Goal: Task Accomplishment & Management: Use online tool/utility

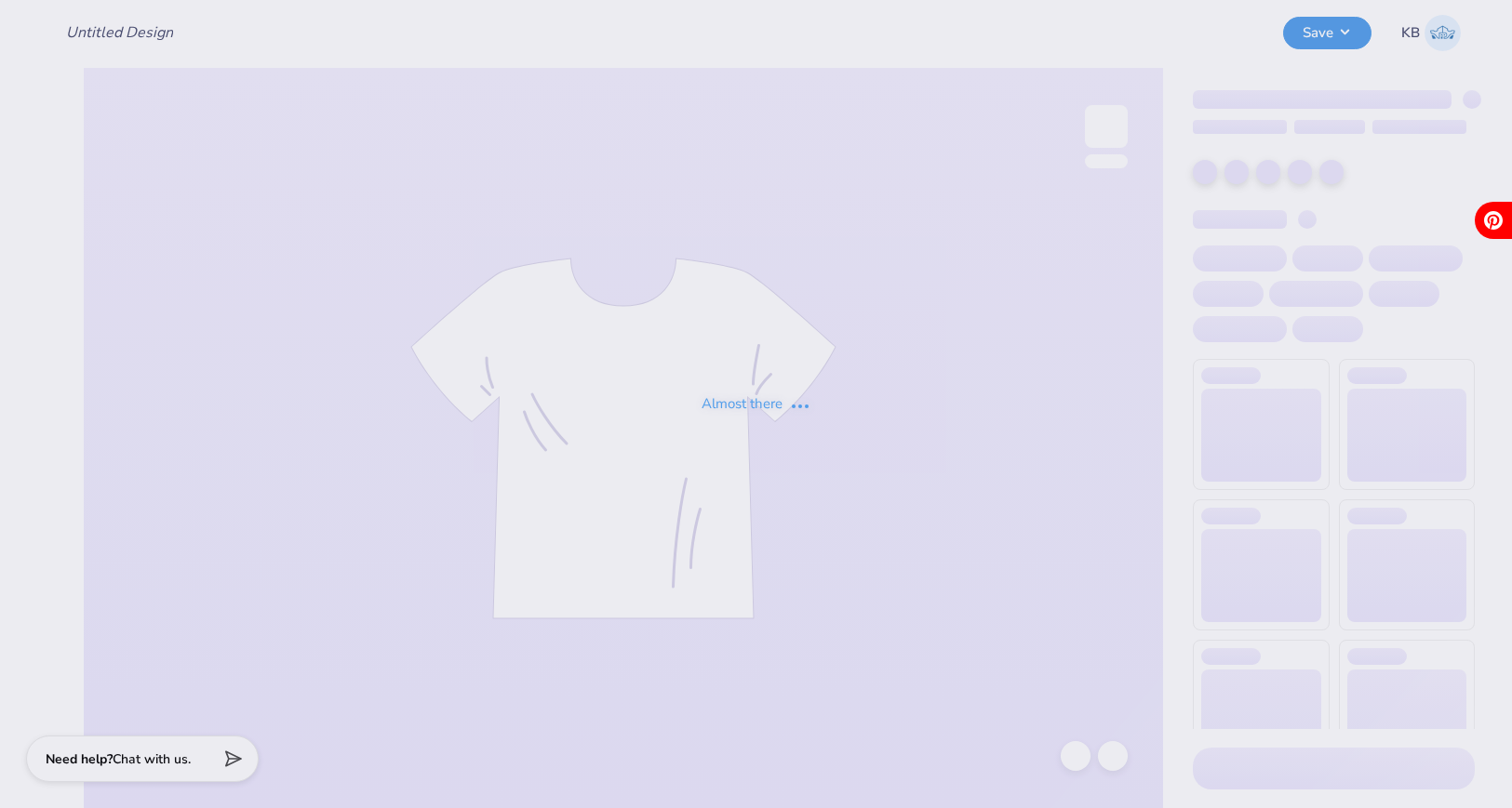
type input "examp"
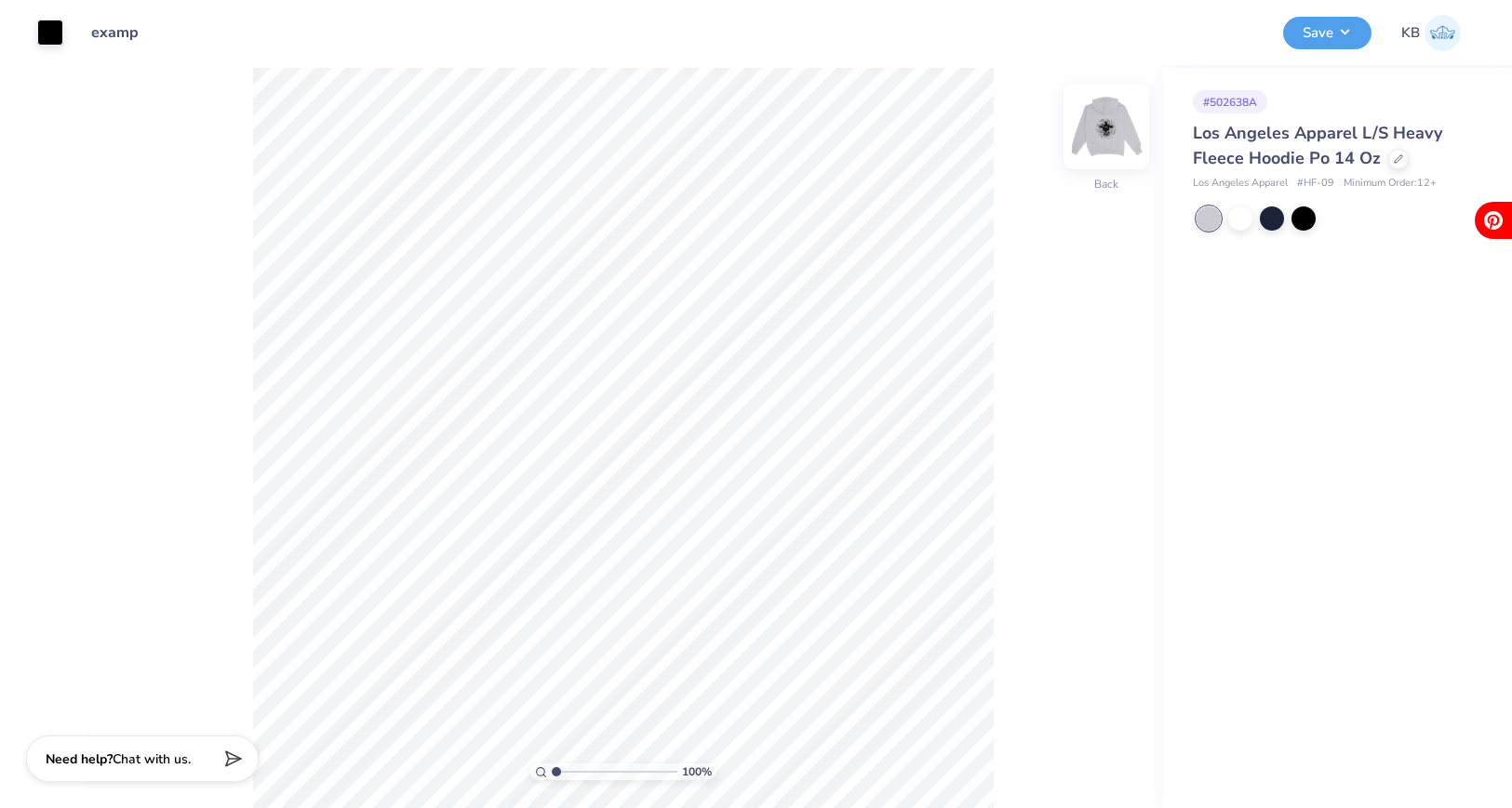
click at [1105, 124] on img at bounding box center [1106, 126] width 75 height 75
click at [1105, 124] on img at bounding box center [1106, 126] width 37 height 37
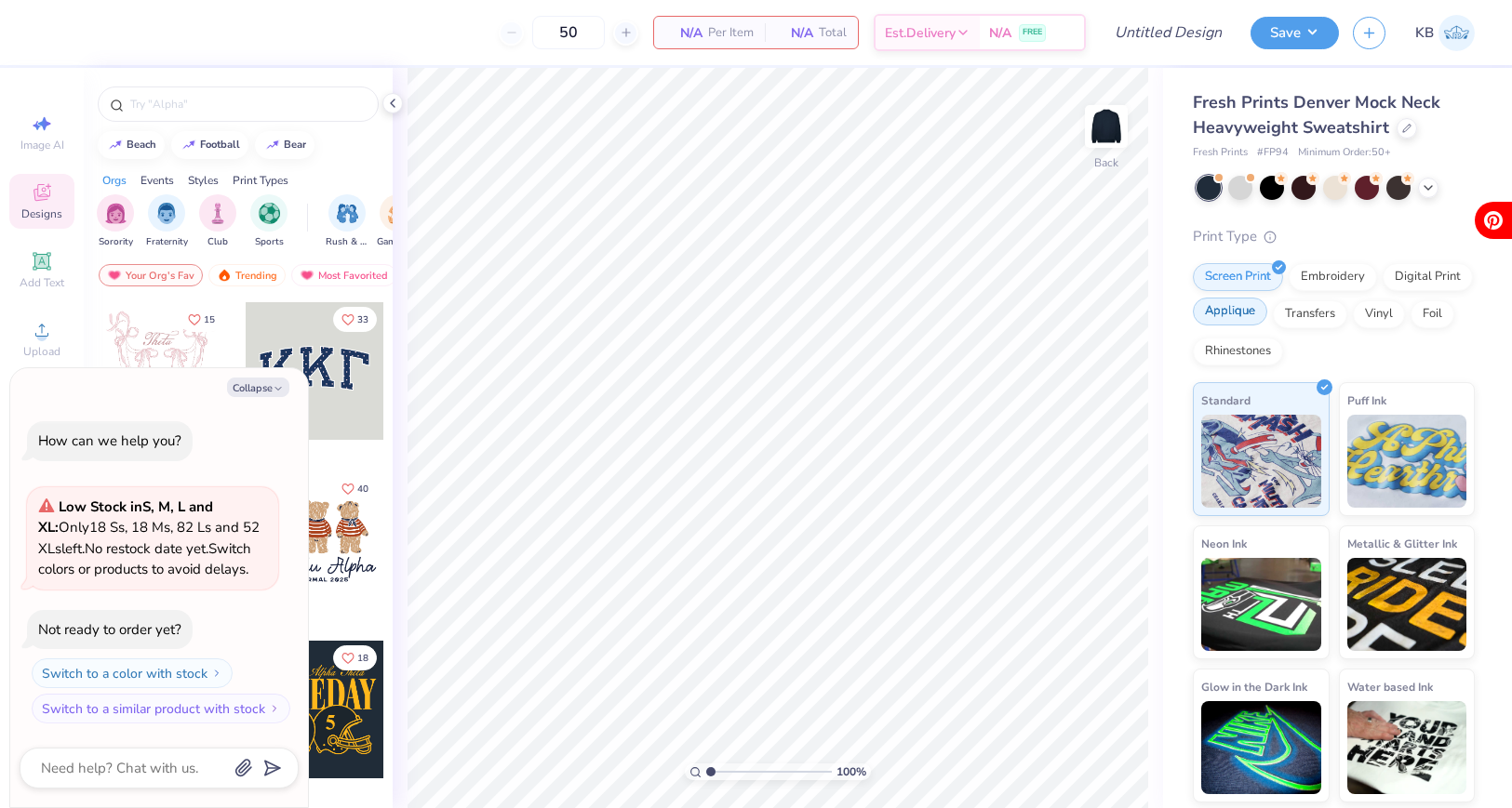
click at [1229, 319] on div "Applique" at bounding box center [1230, 311] width 75 height 28
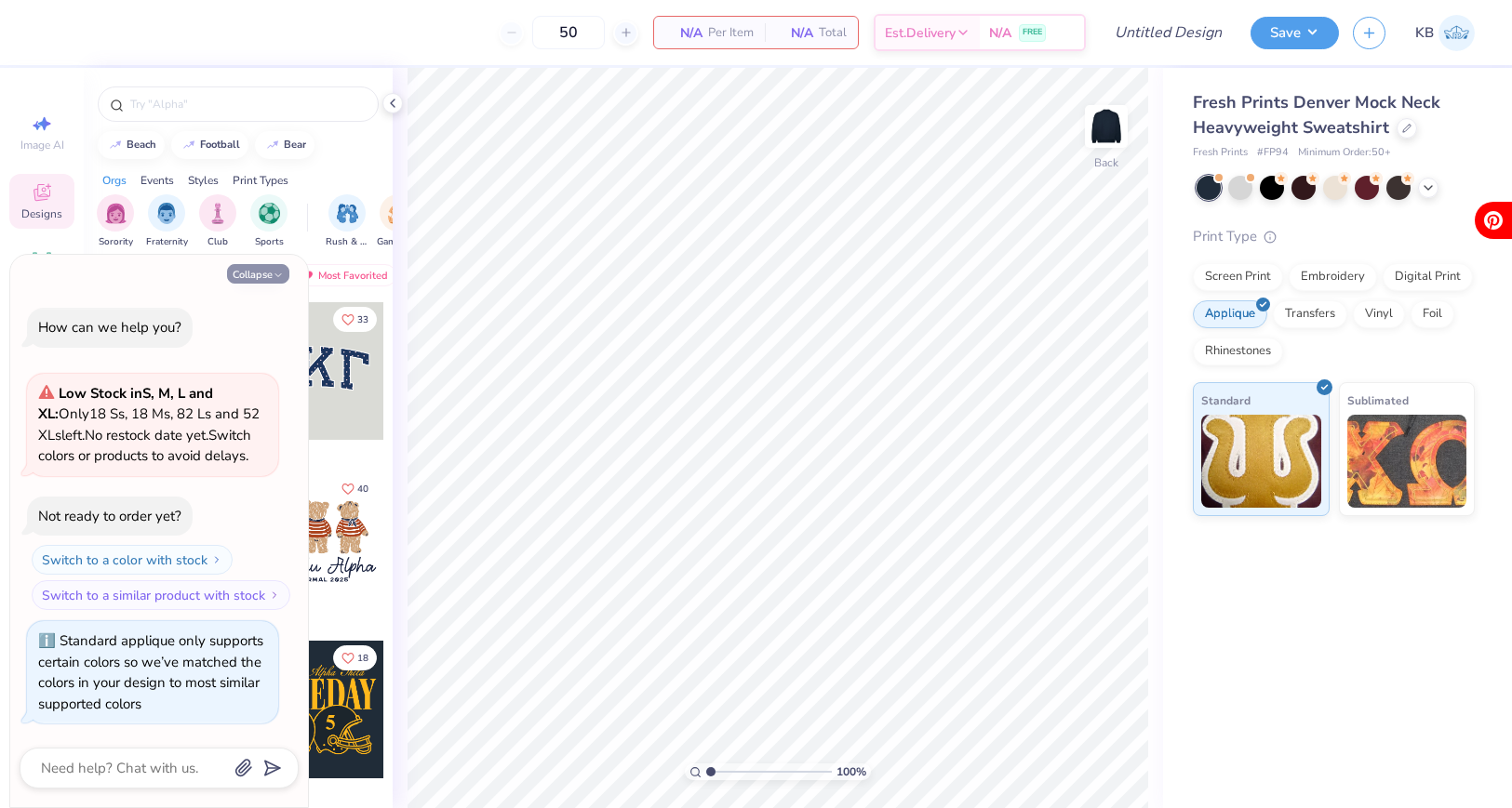
click at [264, 272] on button "Collapse" at bounding box center [258, 274] width 62 height 19
type textarea "x"
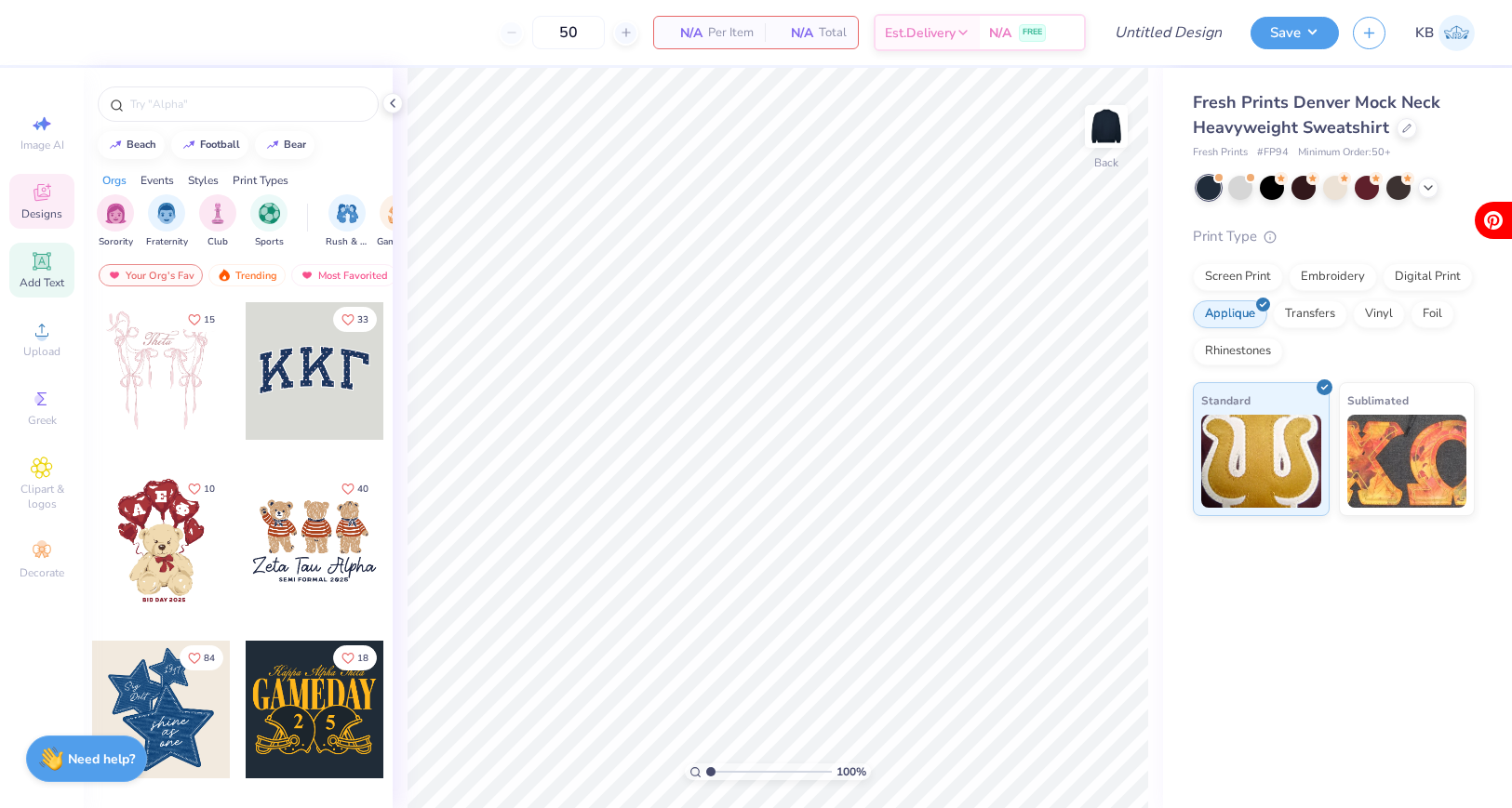
click at [49, 284] on span "Add Text" at bounding box center [42, 282] width 45 height 15
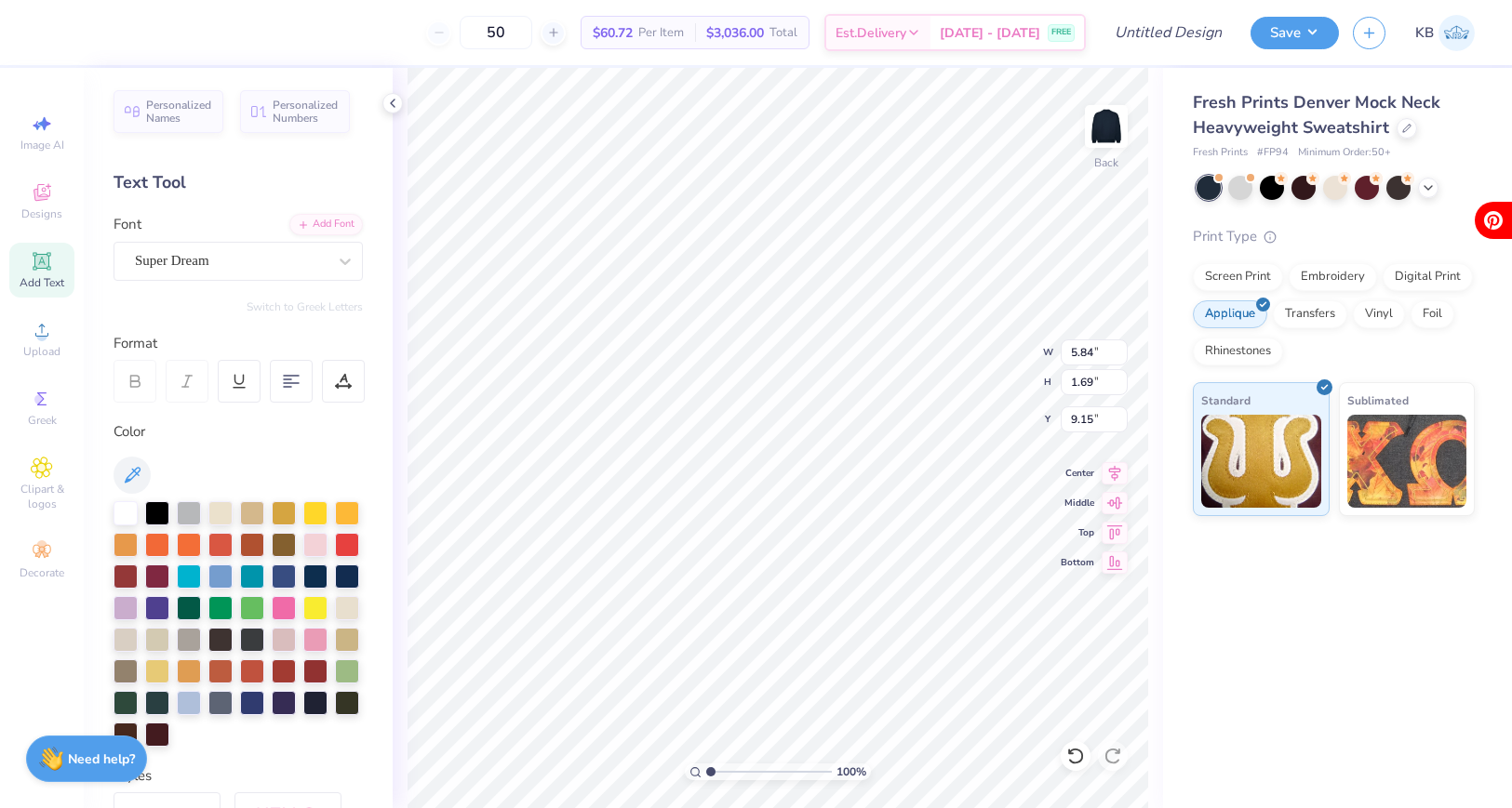
scroll to position [0, 4]
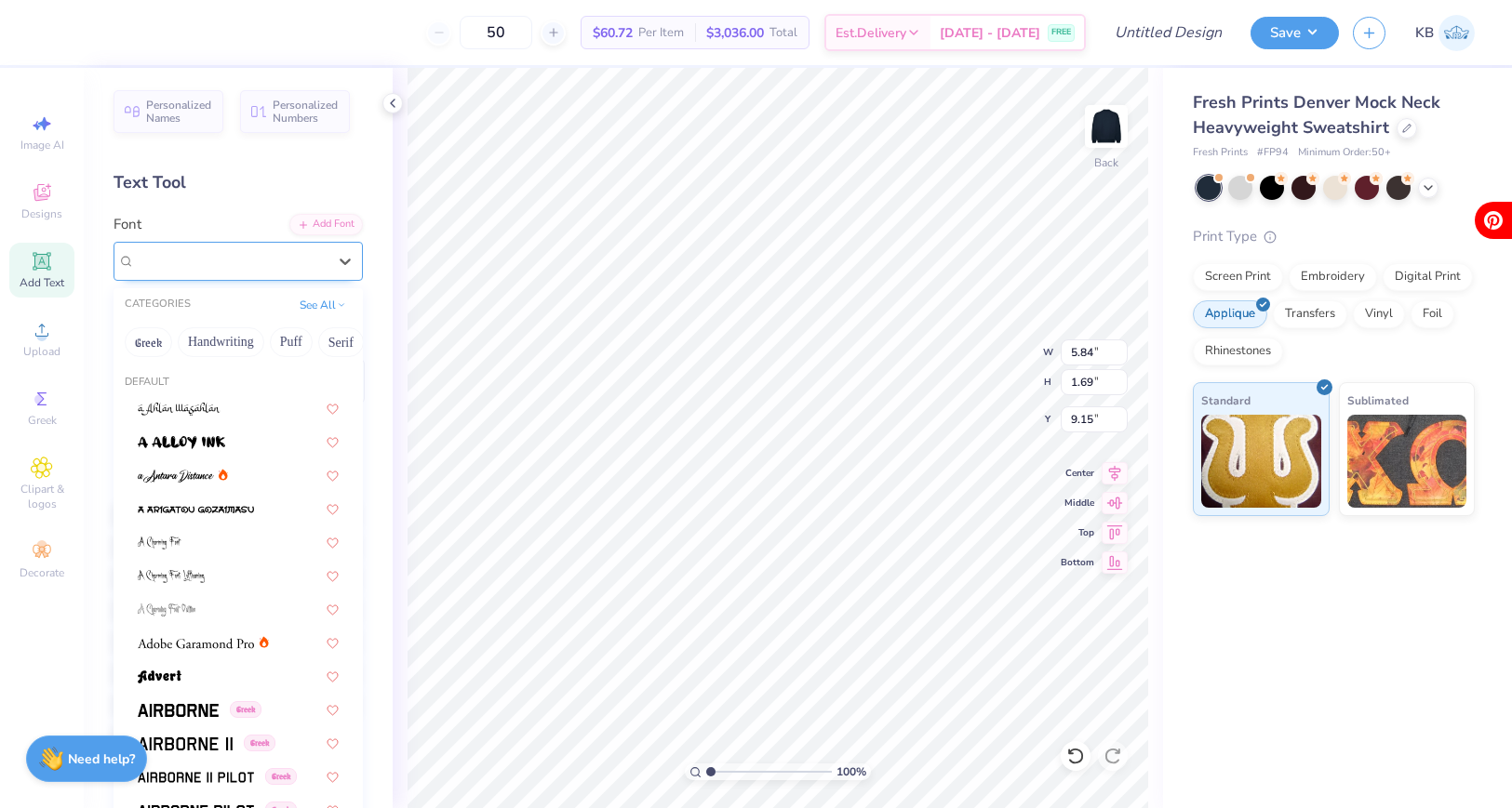
click at [307, 257] on div "Super Dream" at bounding box center [230, 261] width 195 height 29
click at [227, 346] on button "Bold" at bounding box center [242, 342] width 46 height 30
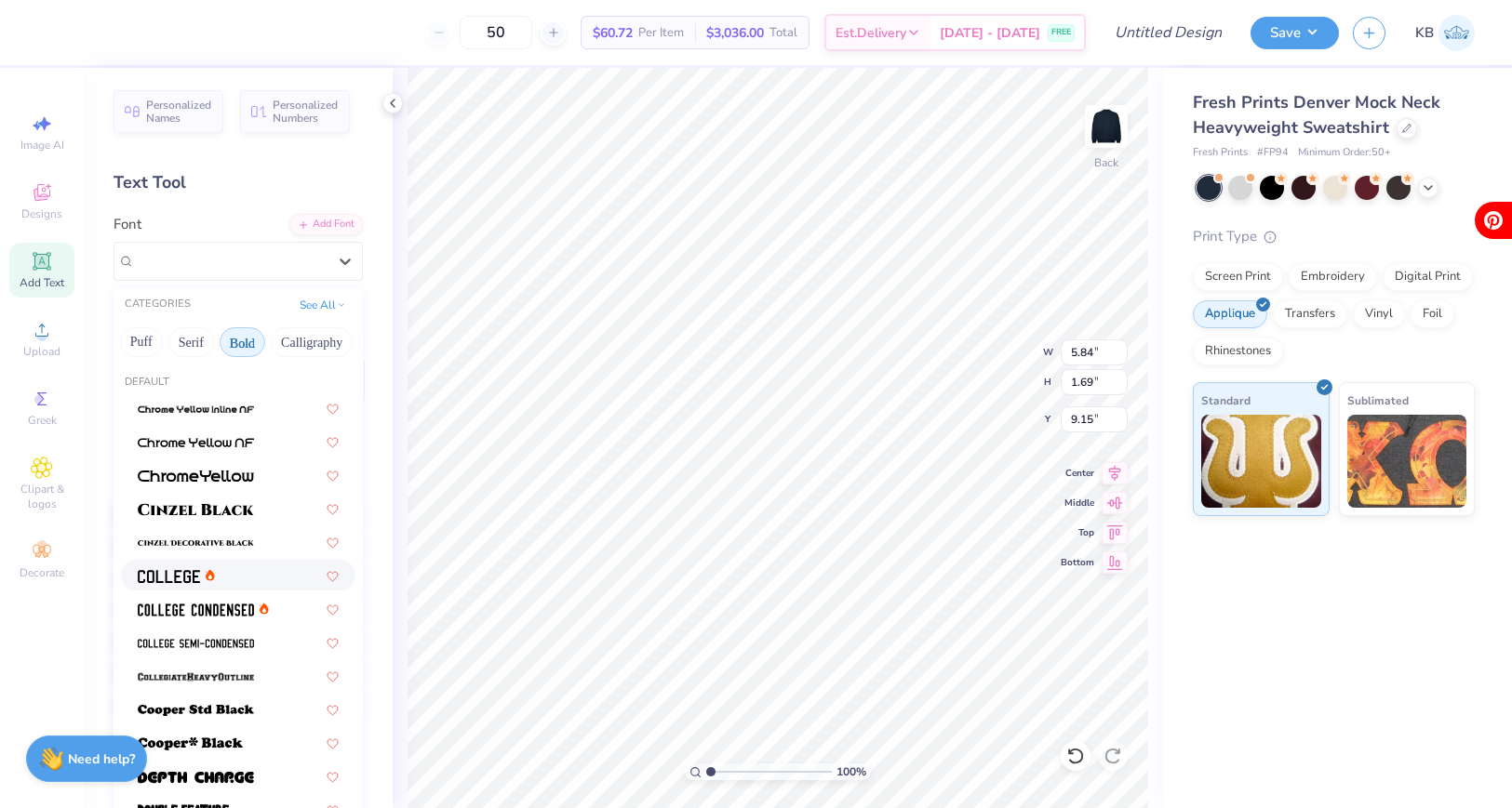
click at [207, 565] on div at bounding box center [239, 575] width 235 height 31
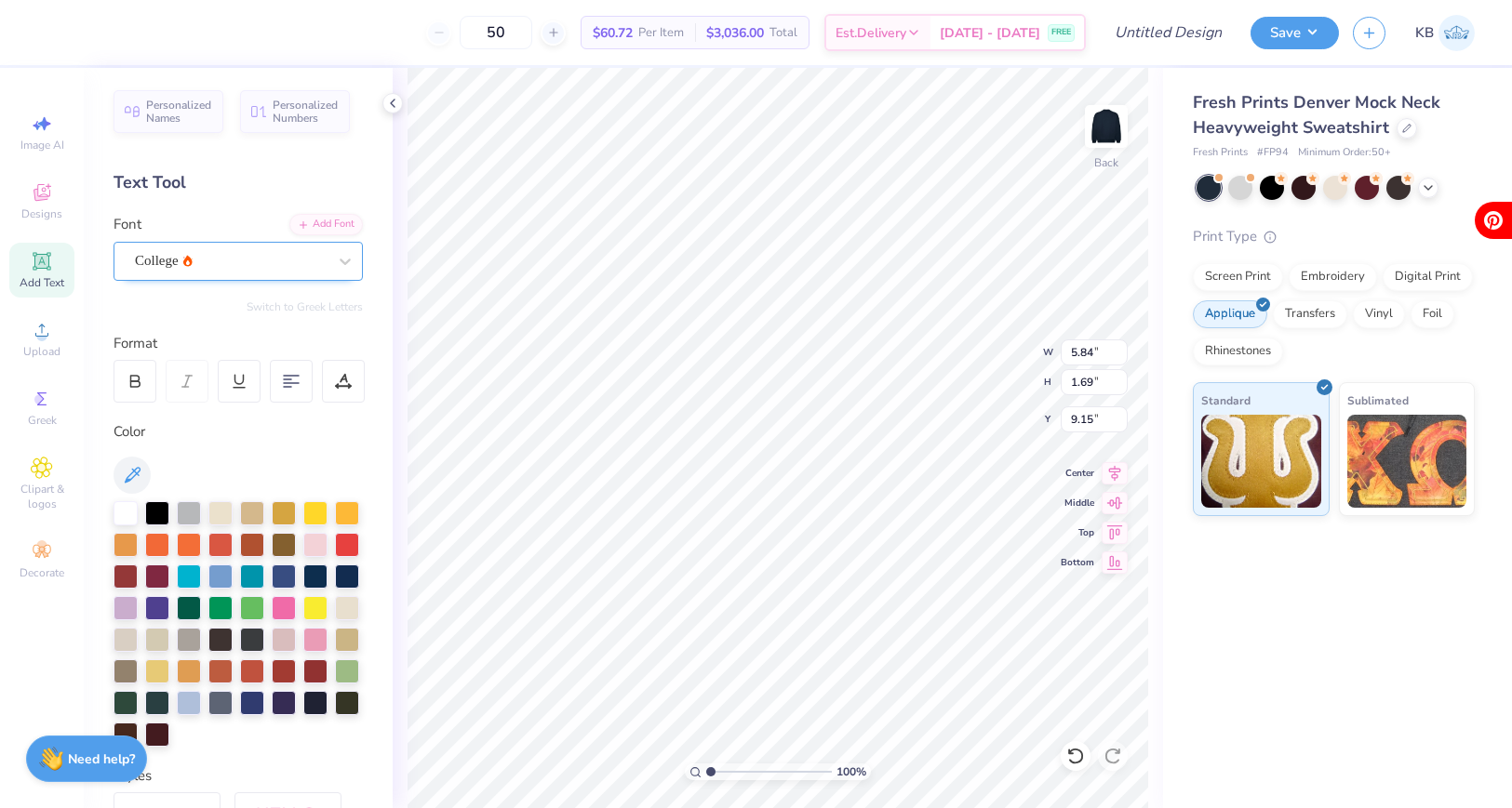
click at [260, 262] on div "College" at bounding box center [230, 261] width 195 height 29
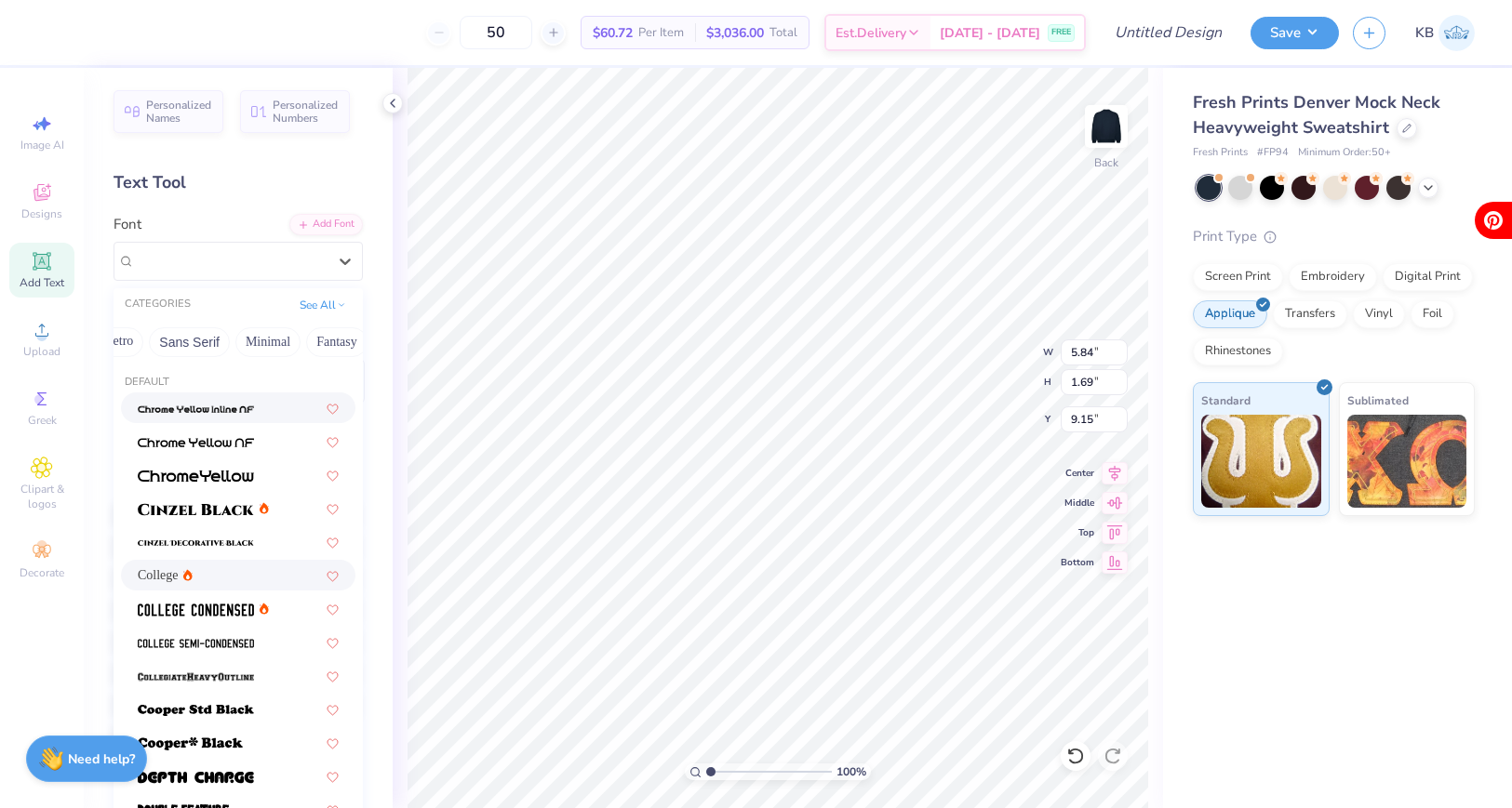
scroll to position [0, 415]
click at [189, 342] on button "Sans Serif" at bounding box center [187, 342] width 81 height 30
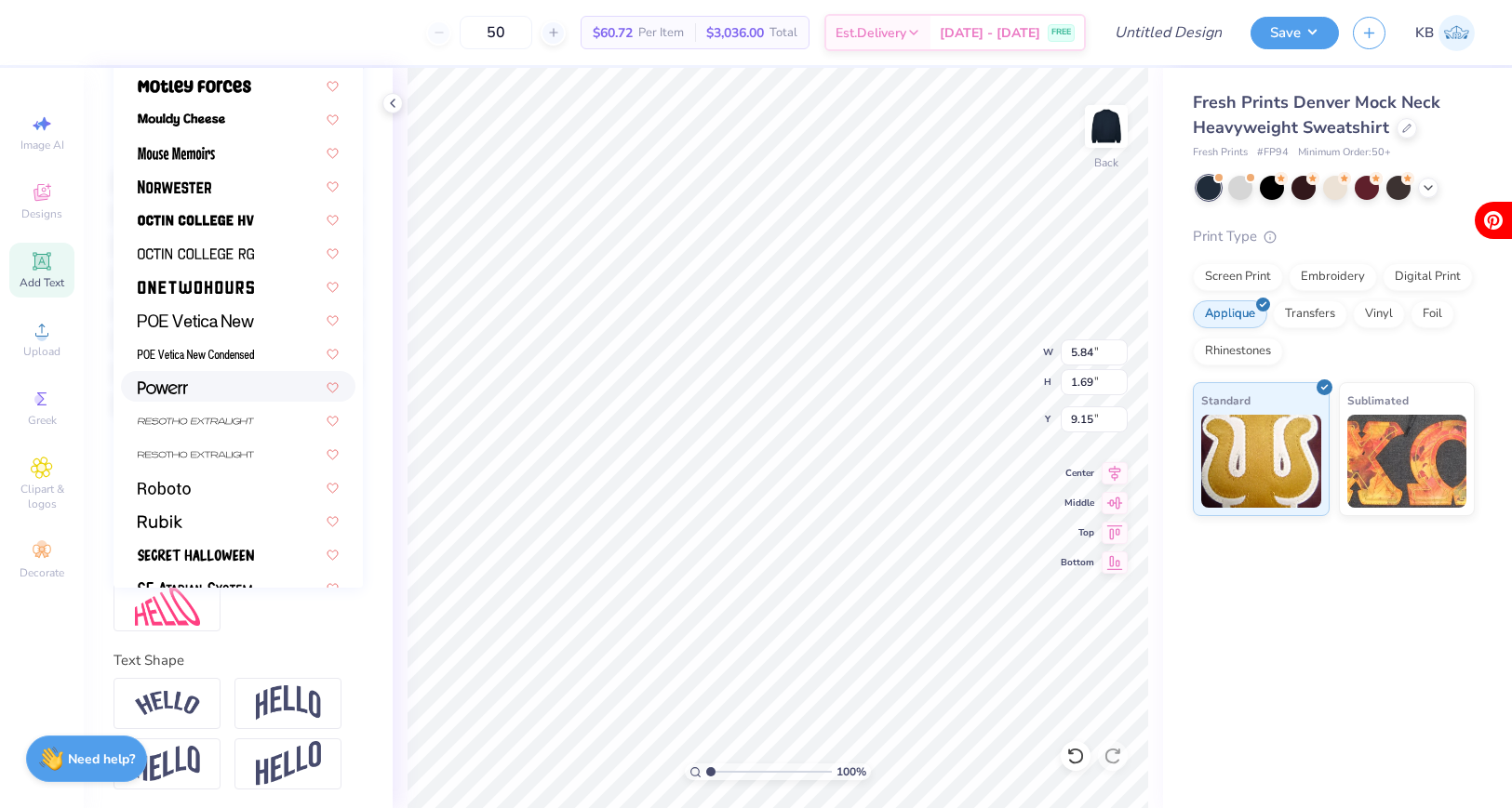
scroll to position [1524, 0]
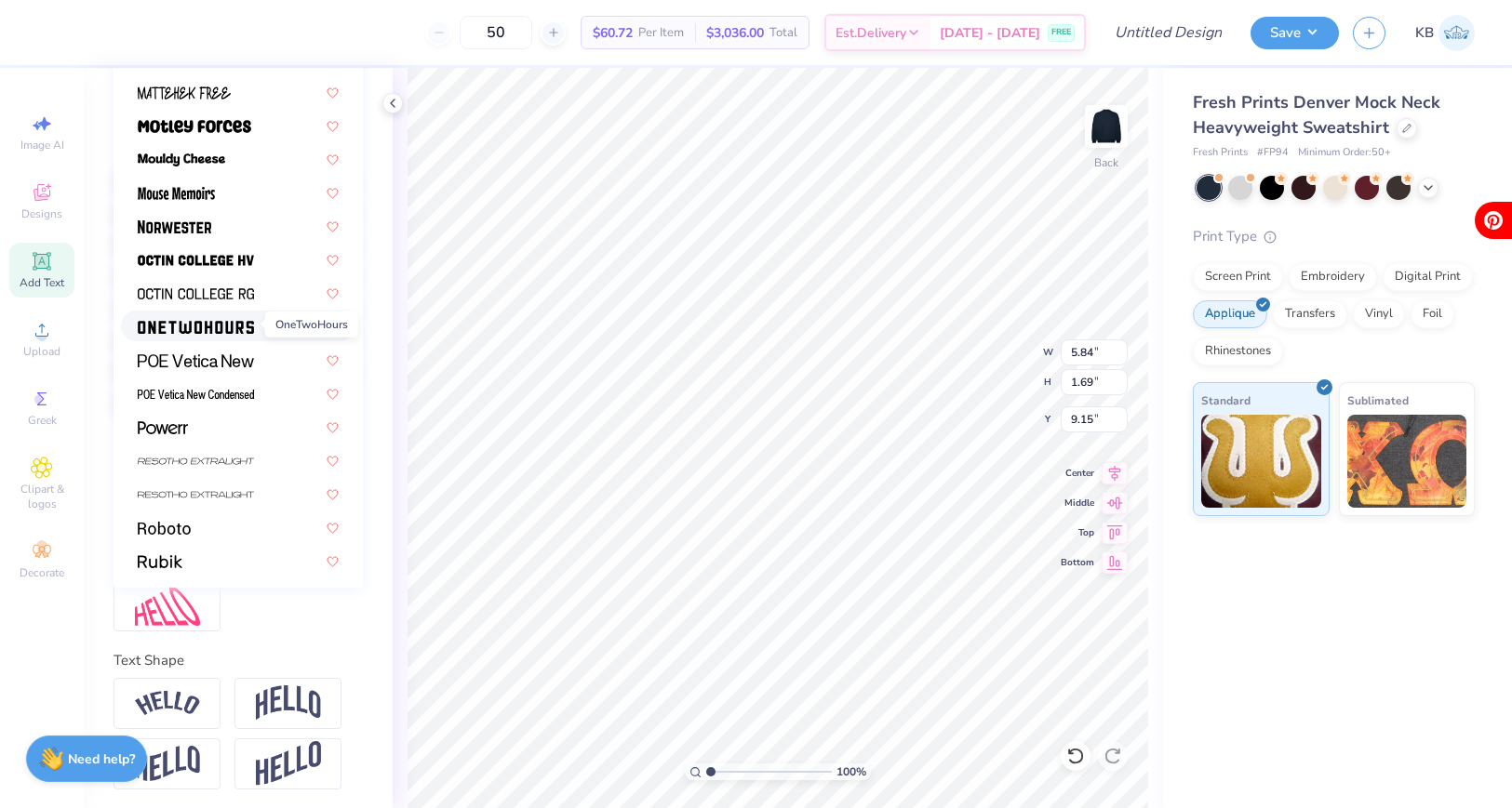
click at [250, 325] on img at bounding box center [196, 327] width 116 height 13
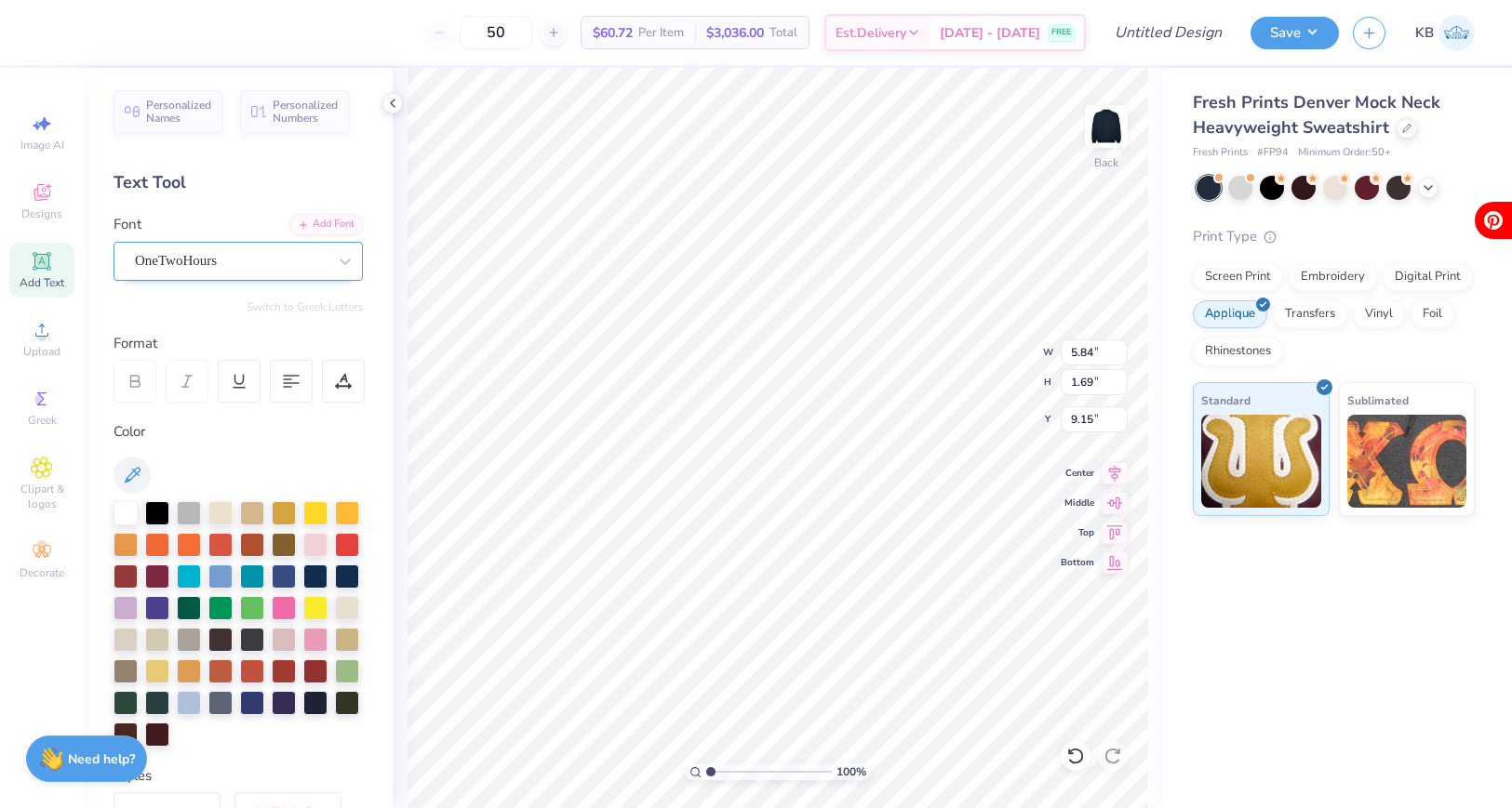
scroll to position [0, 0]
type textarea "C"
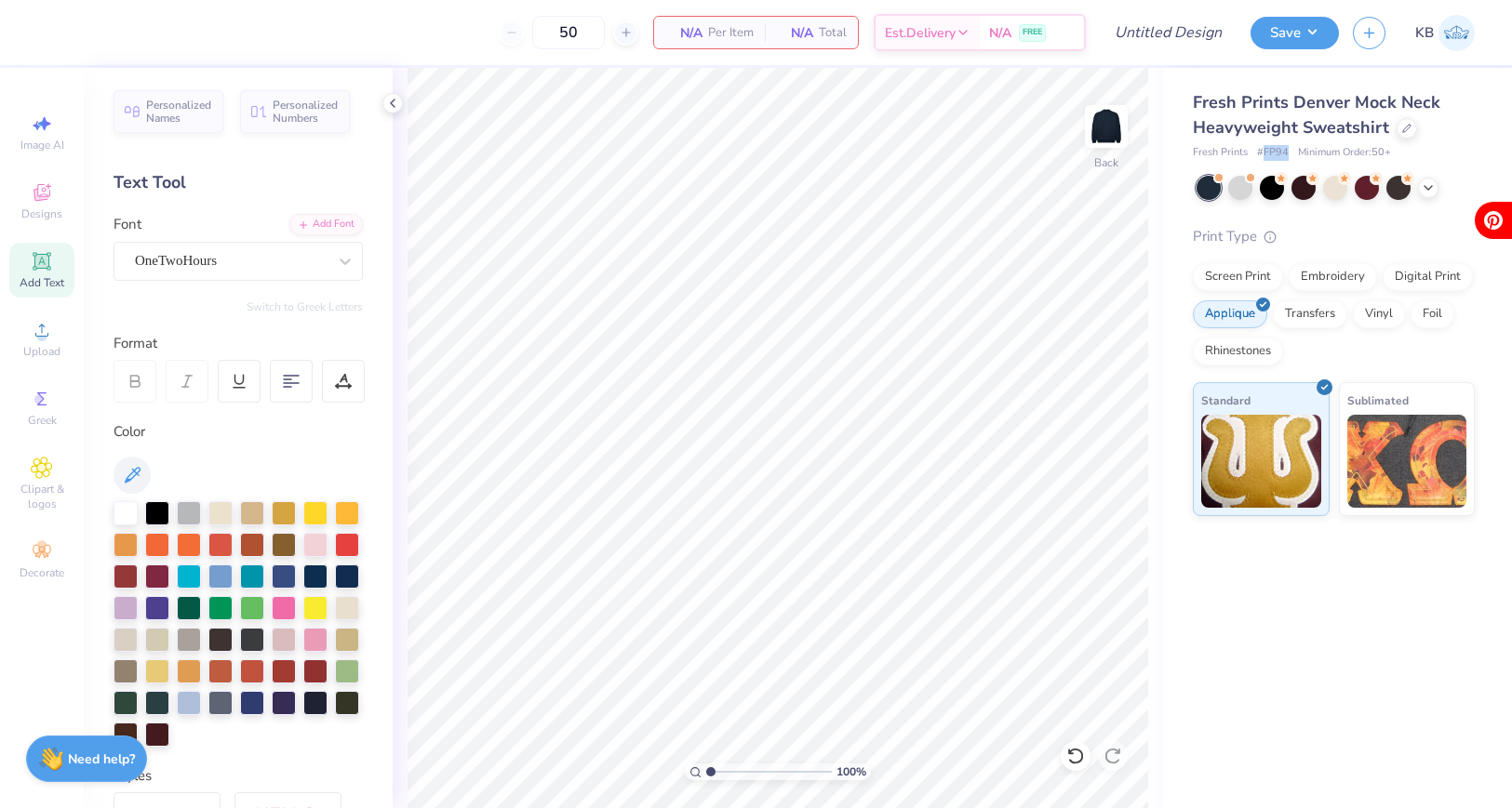
drag, startPoint x: 1289, startPoint y: 148, endPoint x: 1261, endPoint y: 151, distance: 28.2
click at [1261, 151] on div "Fresh Prints # FP94 Minimum Order: 50 +" at bounding box center [1333, 153] width 282 height 16
copy span "FP94"
